Goal: Transaction & Acquisition: Subscribe to service/newsletter

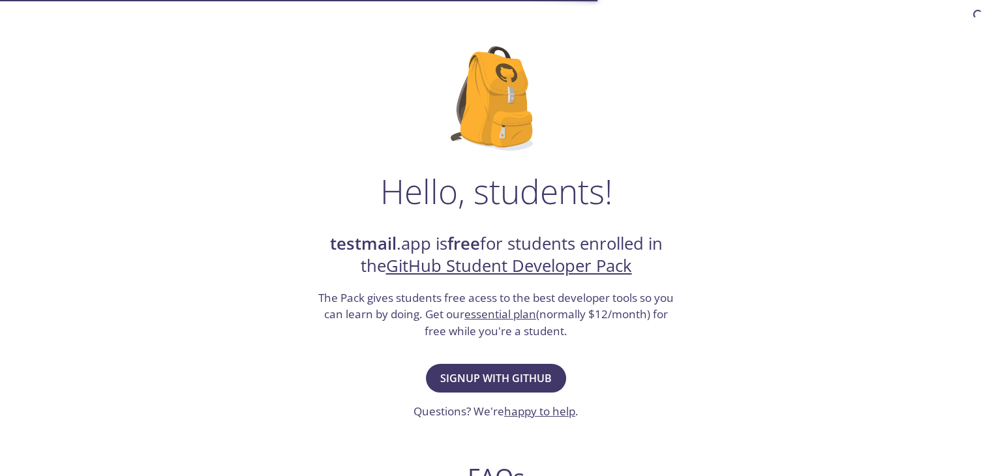
scroll to position [65, 0]
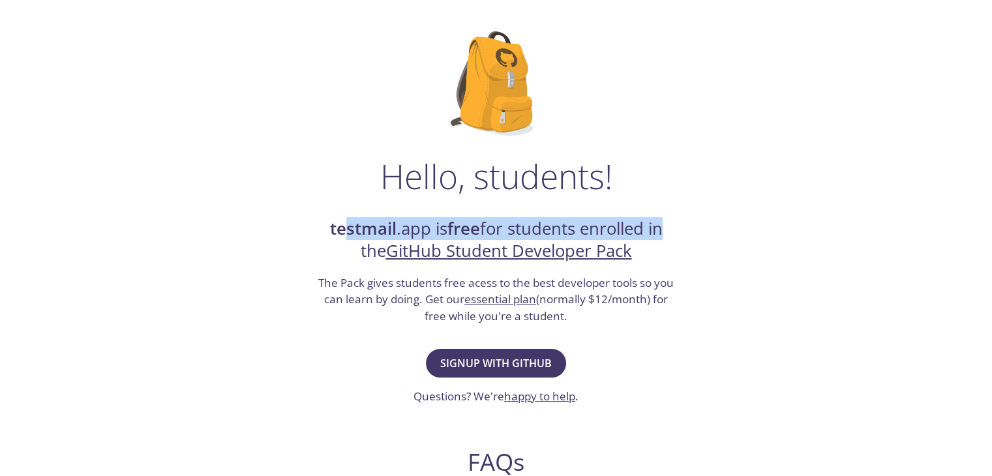
drag, startPoint x: 349, startPoint y: 229, endPoint x: 656, endPoint y: 229, distance: 307.0
click at [656, 229] on h2 "testmail .app is free for students enrolled in the GitHub Student Developer Pack" at bounding box center [496, 240] width 359 height 45
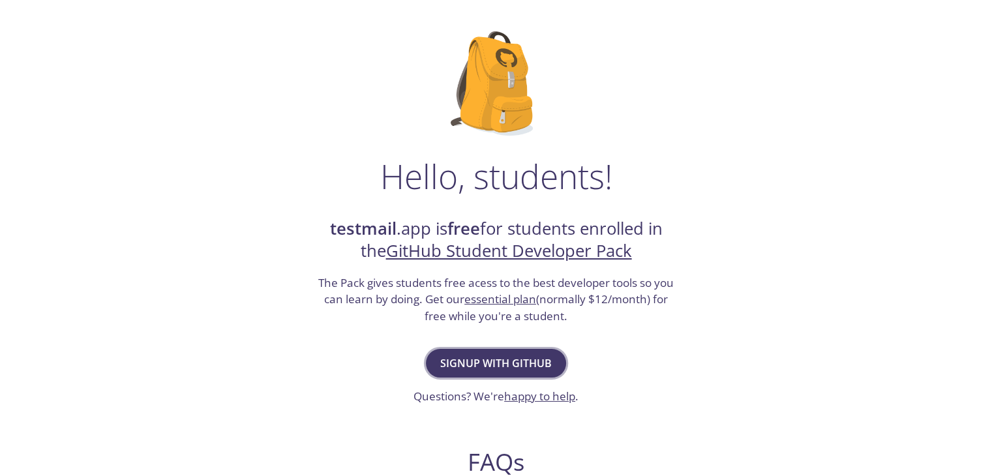
click at [505, 358] on span "Signup with GitHub" at bounding box center [495, 363] width 111 height 18
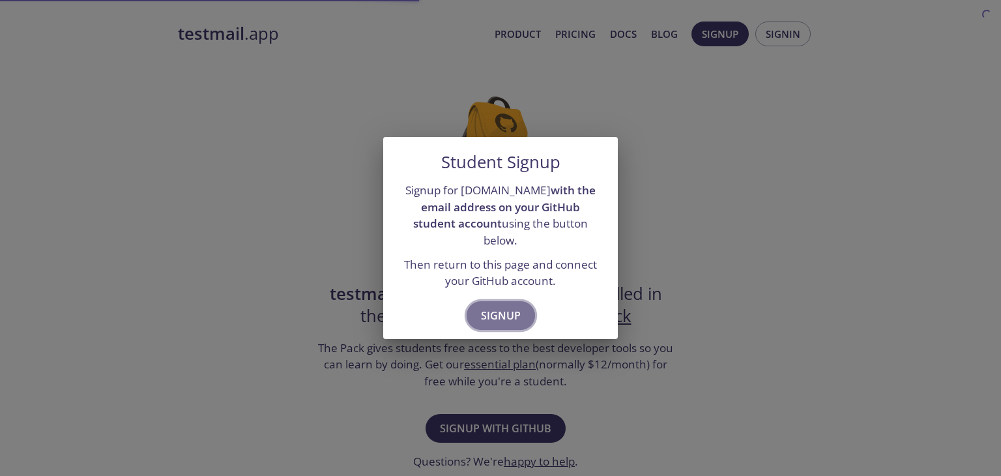
click at [497, 306] on span "Signup" at bounding box center [501, 315] width 40 height 18
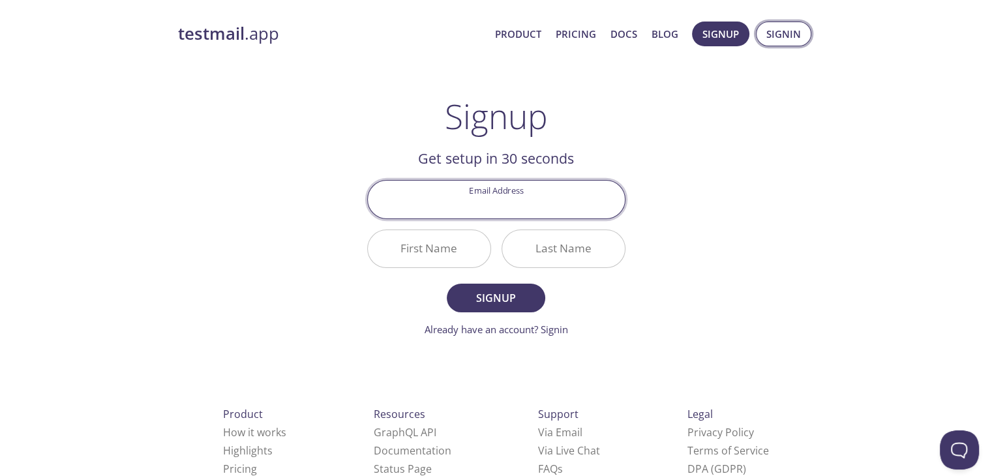
click at [775, 31] on span "Signin" at bounding box center [783, 33] width 35 height 17
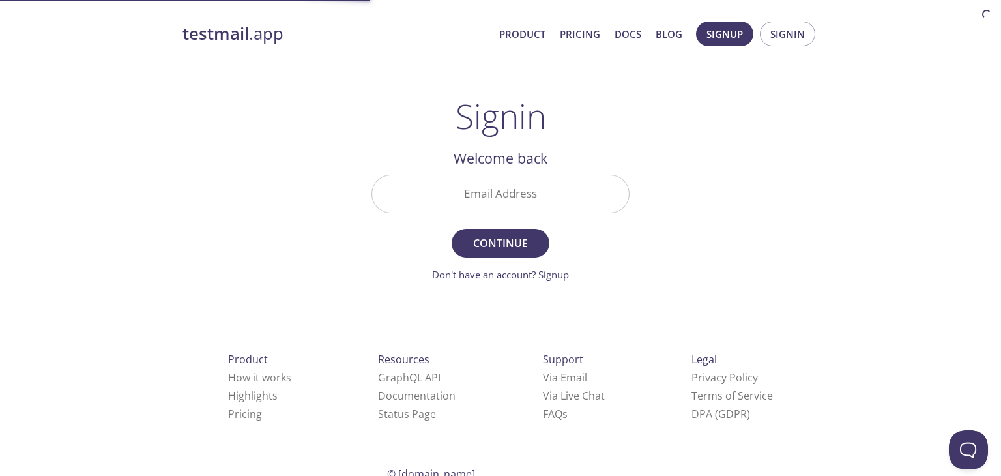
click at [474, 204] on input "Email Address" at bounding box center [500, 193] width 257 height 37
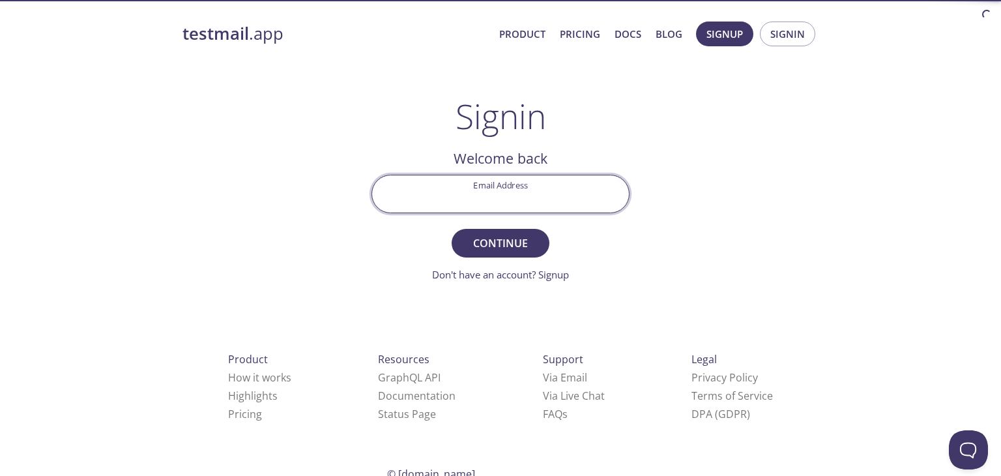
type input "[PERSON_NAME][EMAIL_ADDRESS][DOMAIN_NAME]"
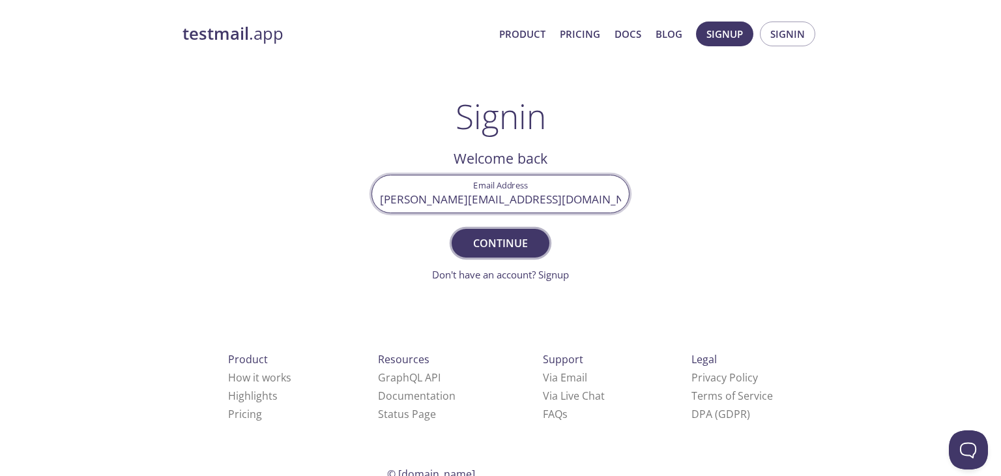
click at [493, 239] on span "Continue" at bounding box center [500, 243] width 69 height 18
